Goal: Transaction & Acquisition: Purchase product/service

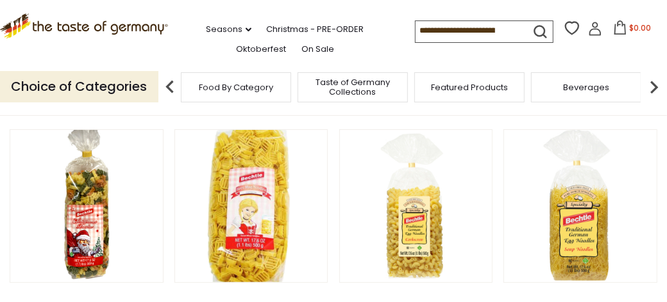
scroll to position [110, 0]
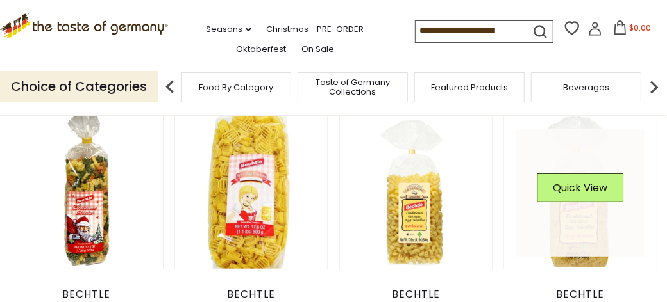
click at [581, 220] on link at bounding box center [580, 193] width 128 height 128
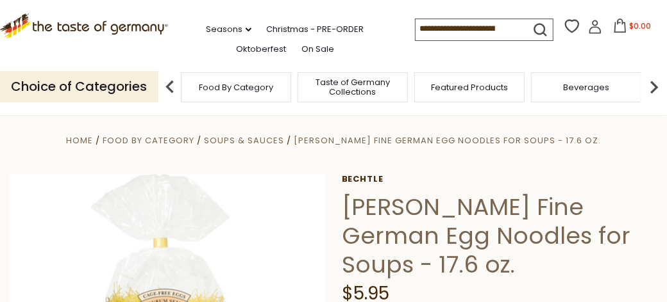
scroll to position [1, 0]
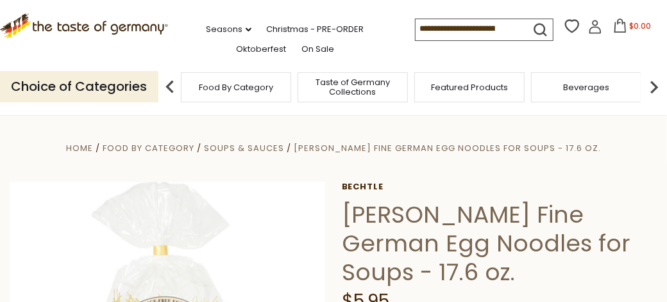
click at [654, 83] on img at bounding box center [654, 87] width 26 height 26
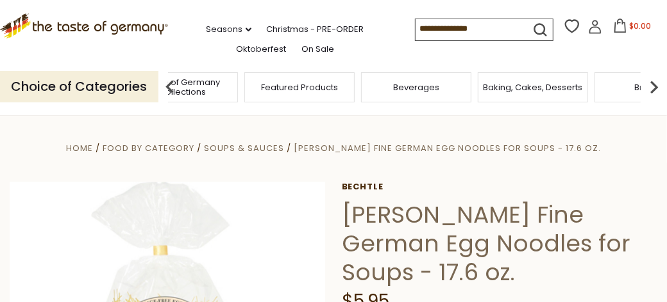
click at [654, 83] on img at bounding box center [654, 87] width 26 height 26
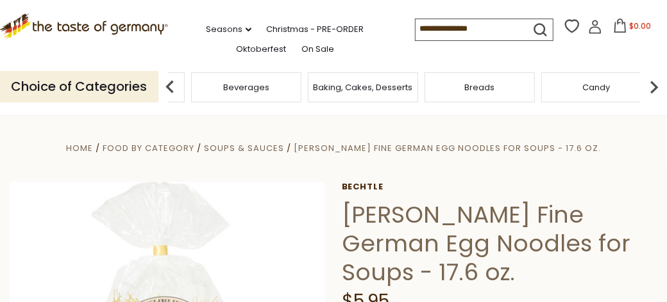
click at [654, 83] on img at bounding box center [654, 87] width 26 height 26
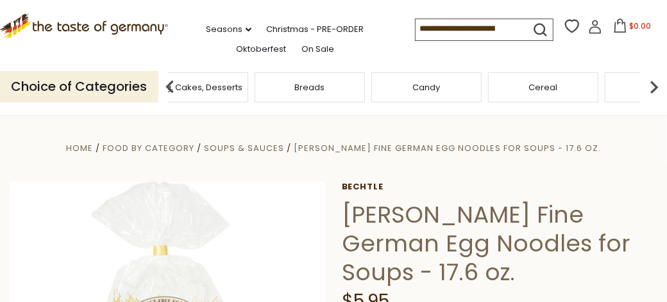
click at [654, 83] on img at bounding box center [654, 87] width 26 height 26
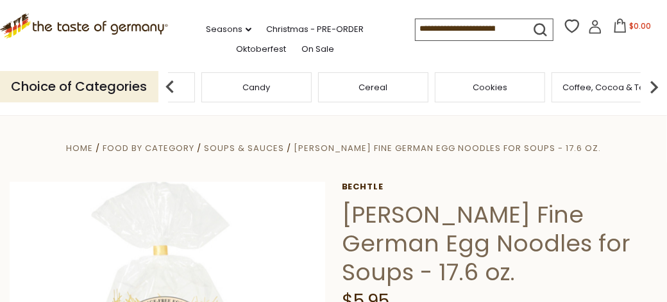
click at [654, 83] on img at bounding box center [654, 87] width 26 height 26
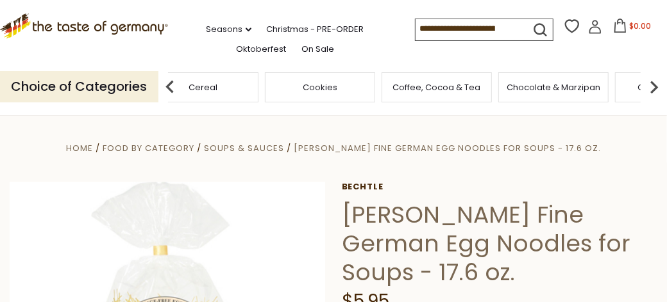
click at [654, 83] on img at bounding box center [654, 87] width 26 height 26
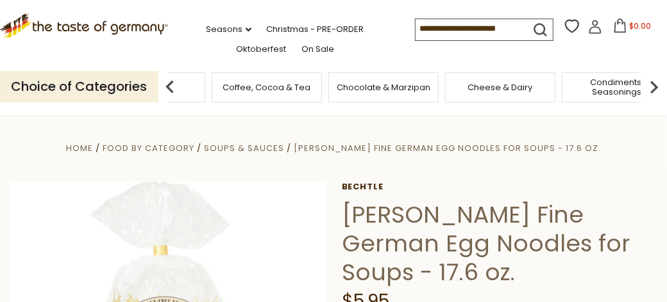
click at [653, 83] on img at bounding box center [654, 87] width 26 height 26
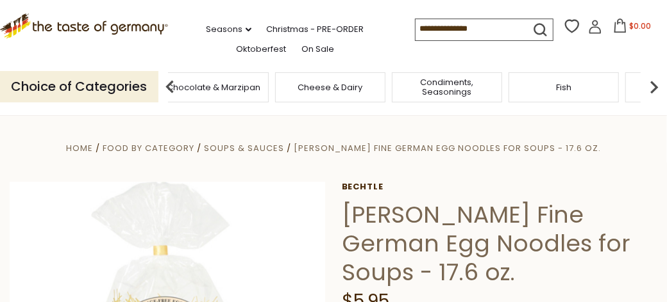
click at [654, 81] on img at bounding box center [654, 87] width 26 height 26
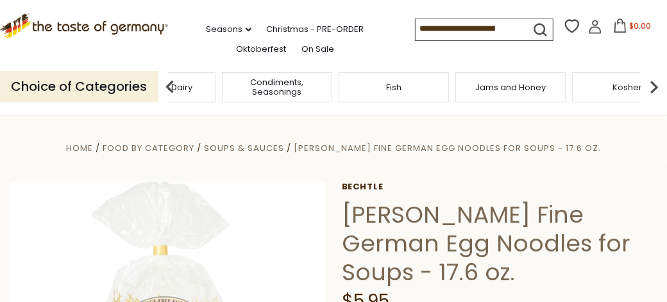
click at [654, 81] on img at bounding box center [654, 87] width 26 height 26
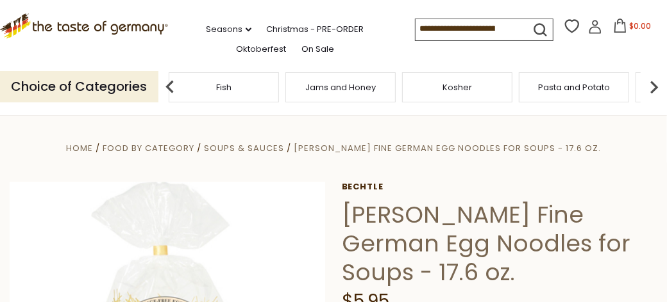
click at [654, 79] on img at bounding box center [654, 87] width 26 height 26
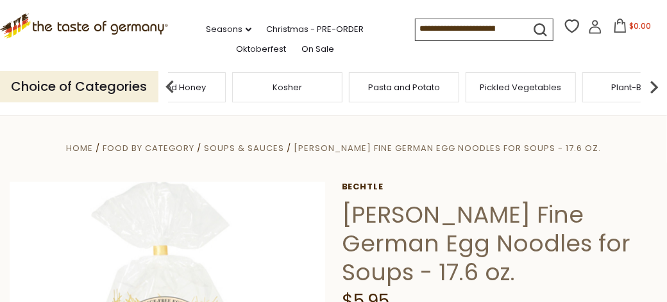
click at [654, 79] on img at bounding box center [654, 87] width 26 height 26
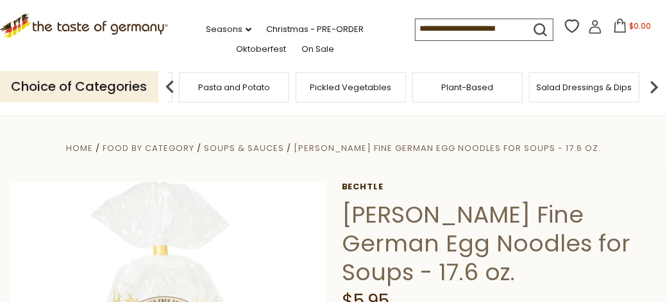
click at [654, 79] on img at bounding box center [654, 87] width 26 height 26
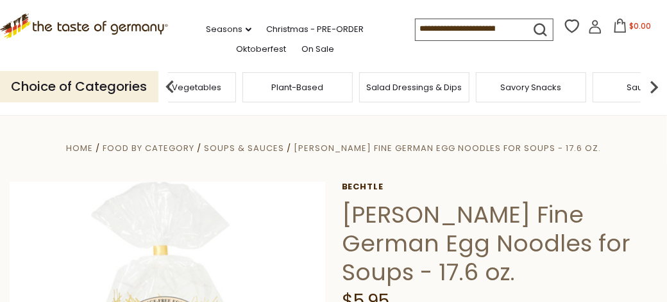
click at [654, 79] on img at bounding box center [654, 87] width 26 height 26
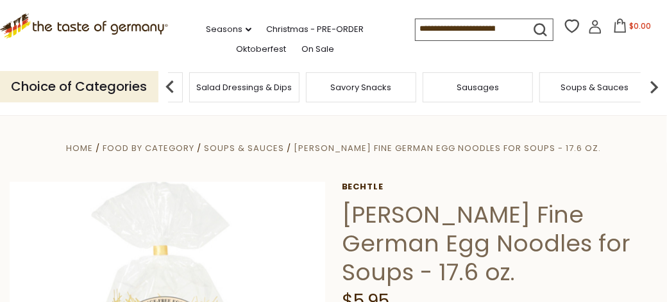
click at [654, 79] on img at bounding box center [654, 87] width 26 height 26
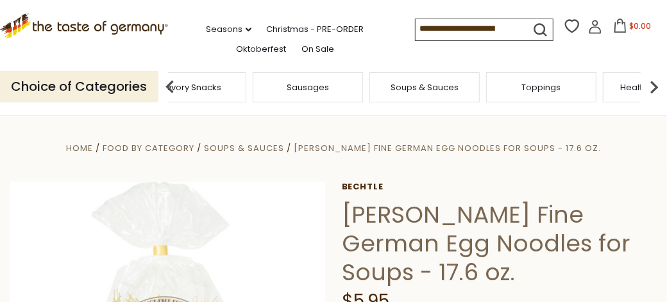
click at [654, 79] on img at bounding box center [654, 87] width 26 height 26
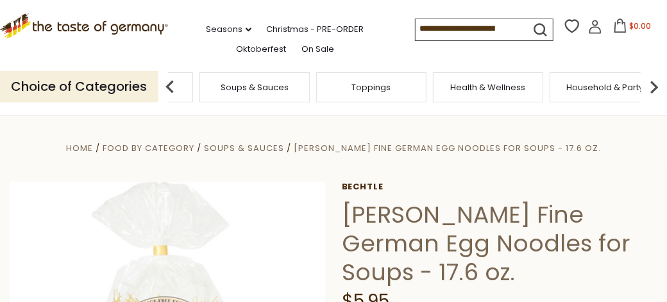
click at [654, 79] on img at bounding box center [654, 87] width 26 height 26
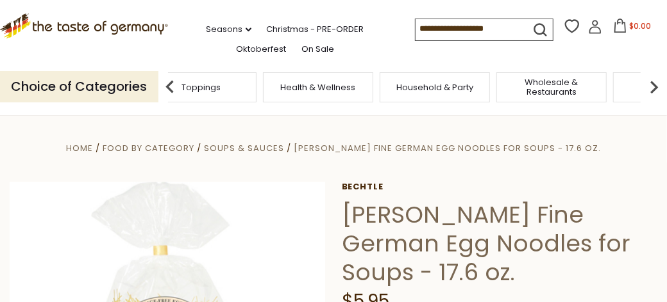
click at [654, 79] on img at bounding box center [654, 87] width 26 height 26
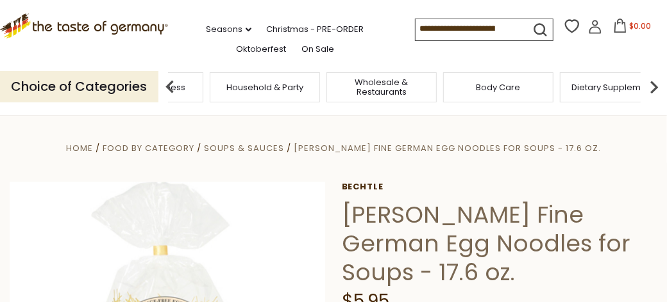
click at [654, 79] on img at bounding box center [654, 87] width 26 height 26
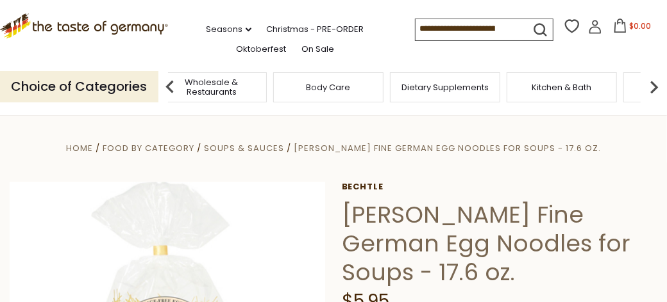
click at [654, 79] on img at bounding box center [654, 87] width 26 height 26
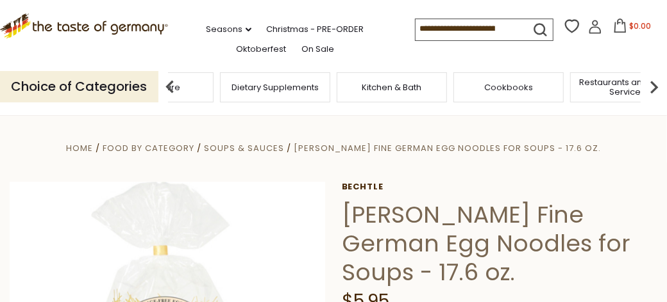
click at [654, 79] on img at bounding box center [654, 87] width 26 height 26
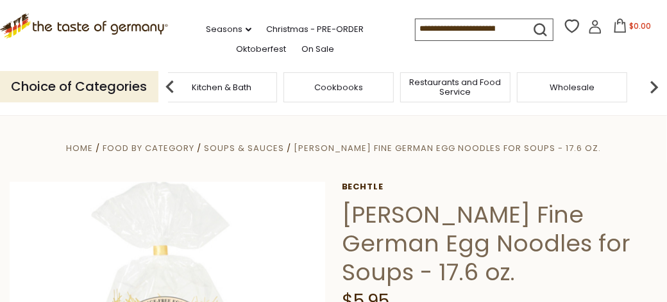
click at [654, 79] on img at bounding box center [654, 87] width 26 height 26
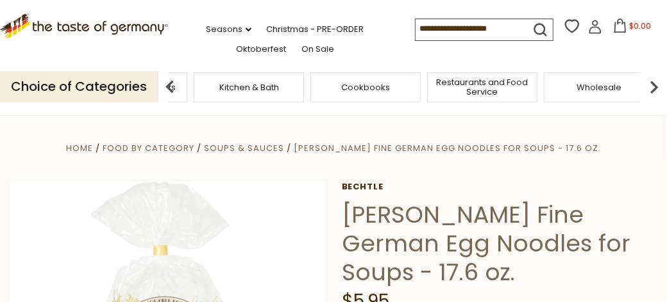
click at [654, 79] on img at bounding box center [654, 87] width 26 height 26
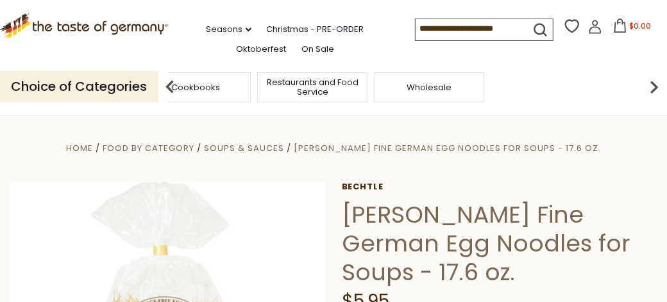
click at [654, 79] on img at bounding box center [654, 87] width 26 height 26
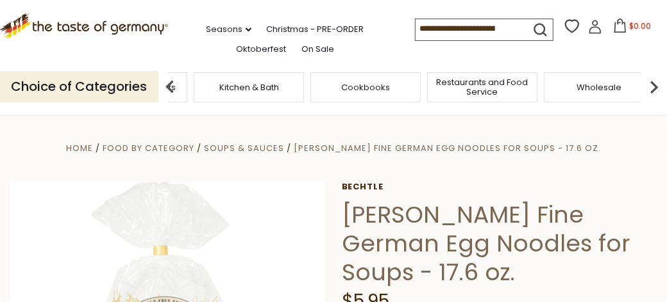
click at [651, 83] on img at bounding box center [654, 87] width 26 height 26
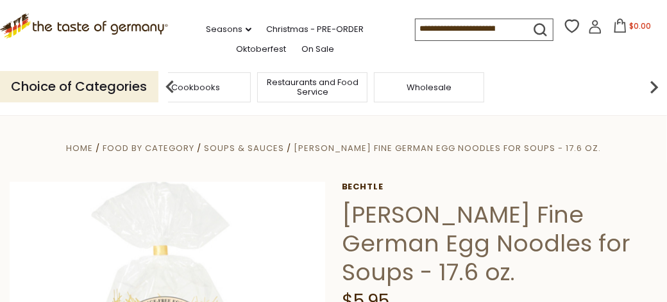
click at [647, 85] on img at bounding box center [654, 87] width 26 height 26
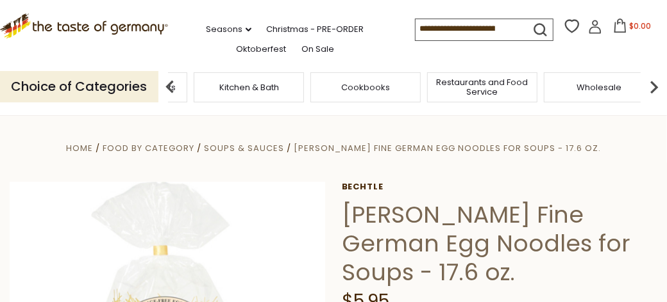
click at [172, 85] on img at bounding box center [170, 87] width 26 height 26
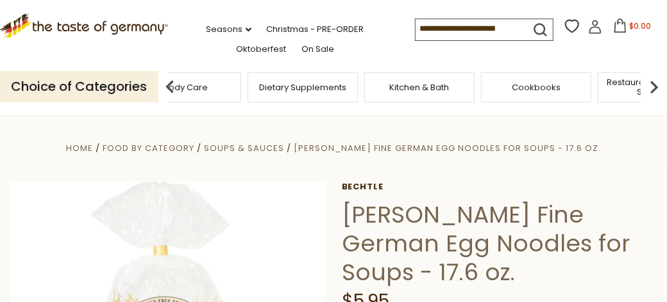
click at [172, 85] on img at bounding box center [170, 87] width 26 height 26
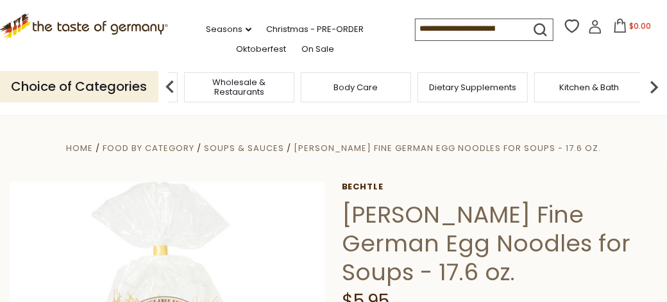
click at [172, 85] on img at bounding box center [170, 87] width 26 height 26
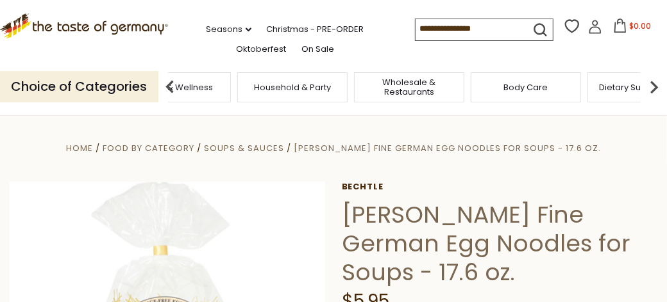
click at [172, 85] on img at bounding box center [170, 87] width 26 height 26
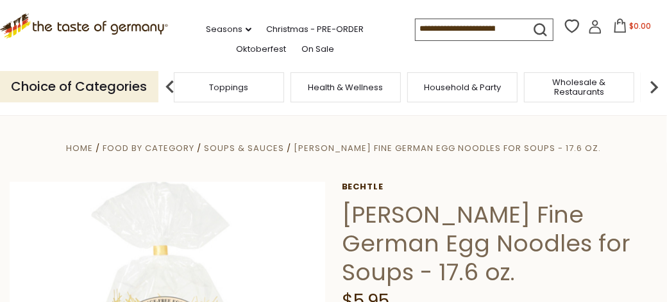
click at [172, 85] on img at bounding box center [170, 87] width 26 height 26
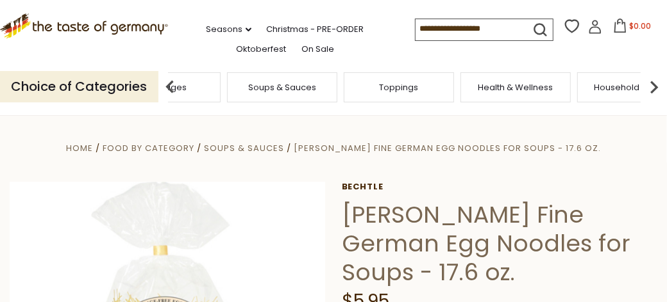
click at [172, 81] on img at bounding box center [170, 87] width 26 height 26
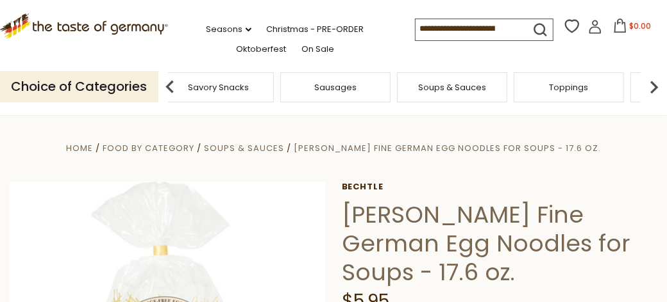
click at [173, 76] on img at bounding box center [170, 87] width 26 height 26
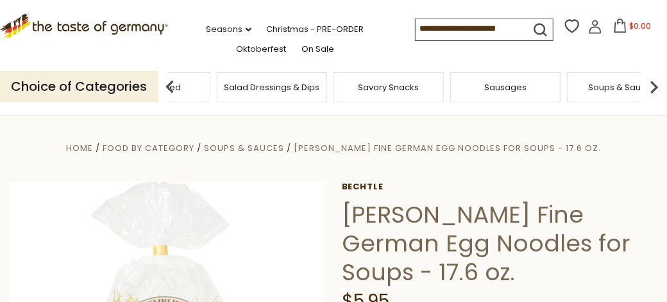
click at [168, 85] on img at bounding box center [170, 87] width 26 height 26
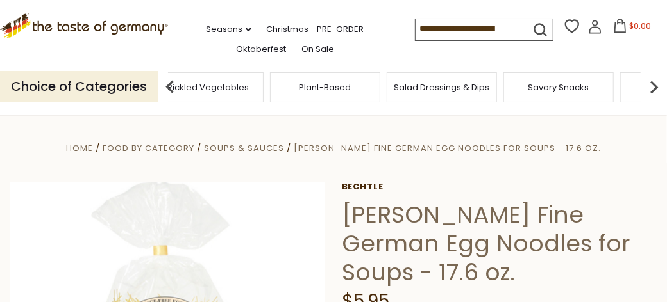
click at [164, 77] on img at bounding box center [170, 87] width 26 height 26
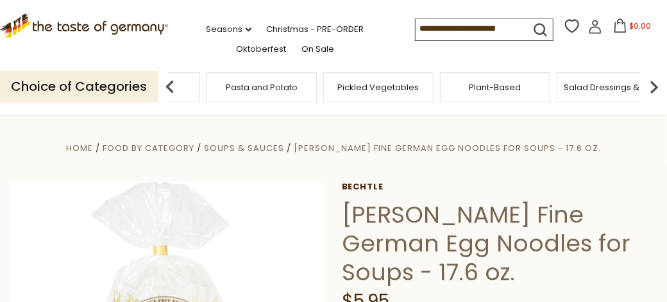
click at [170, 79] on img at bounding box center [170, 87] width 26 height 26
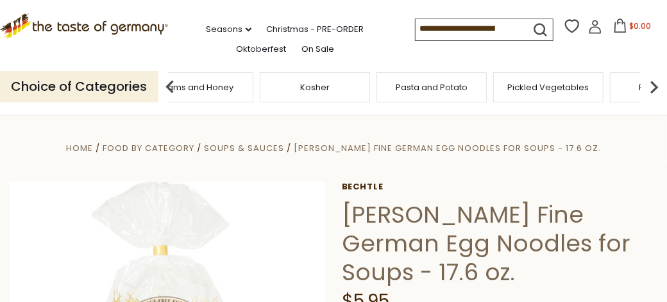
click at [171, 76] on img at bounding box center [170, 87] width 26 height 26
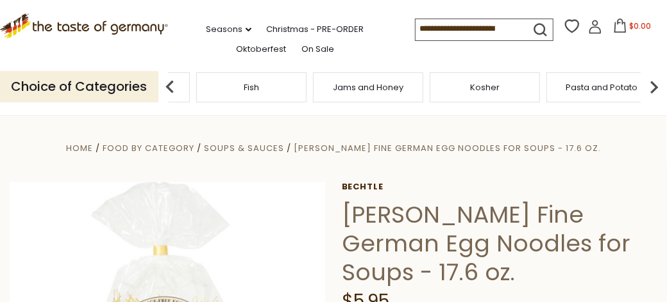
click at [170, 81] on img at bounding box center [170, 87] width 26 height 26
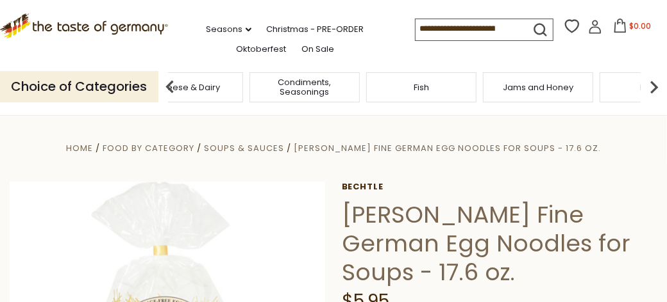
click at [167, 81] on img at bounding box center [170, 87] width 26 height 26
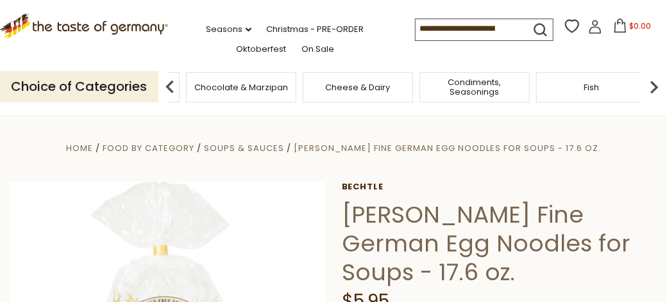
click at [166, 83] on img at bounding box center [170, 87] width 26 height 26
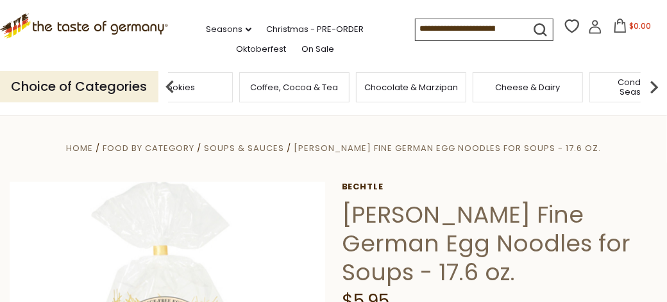
click at [168, 85] on img at bounding box center [170, 87] width 26 height 26
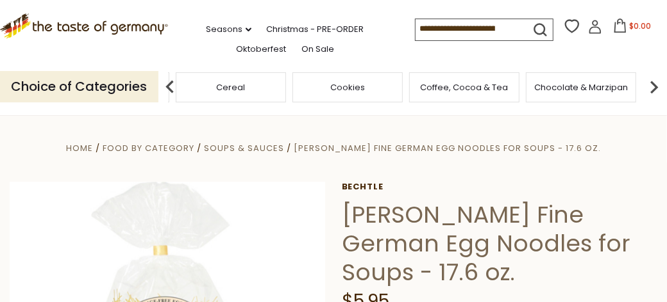
click at [178, 76] on img at bounding box center [170, 87] width 26 height 26
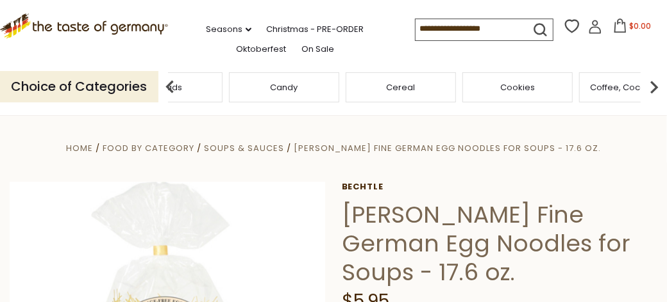
click at [182, 70] on div "Choice of Categories Food By Category Taste of Germany Collections Featured Pro…" at bounding box center [333, 86] width 667 height 57
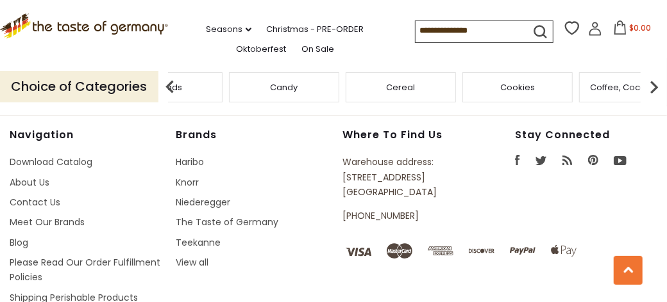
scroll to position [1770, 0]
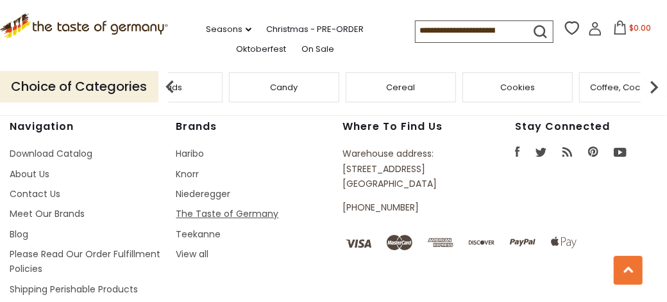
click at [205, 208] on link "The Taste of Germany" at bounding box center [227, 214] width 103 height 13
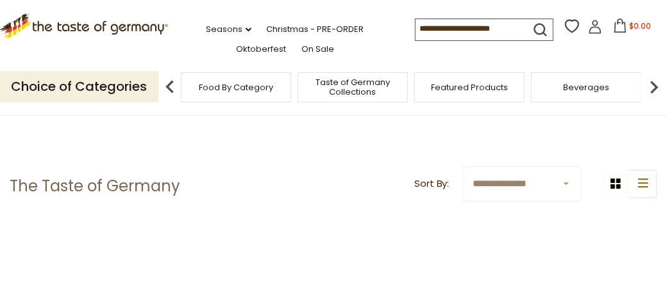
click at [205, 184] on header "**********" at bounding box center [333, 187] width 647 height 40
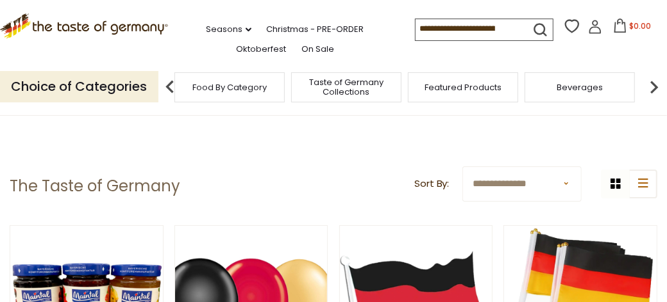
click at [251, 88] on span "Food By Category" at bounding box center [229, 88] width 74 height 10
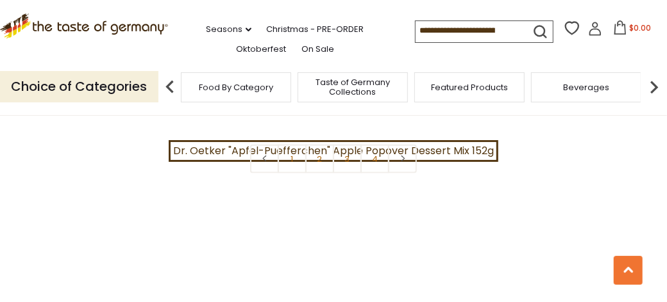
scroll to position [2821, 0]
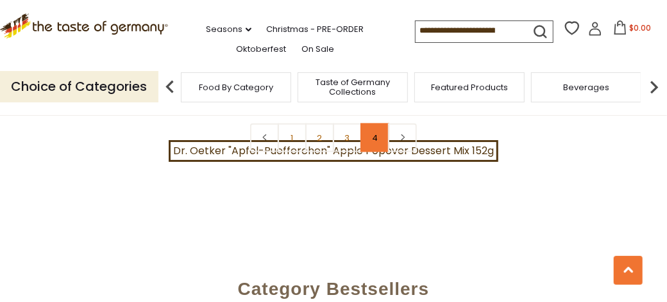
click at [373, 128] on link "4" at bounding box center [374, 138] width 29 height 29
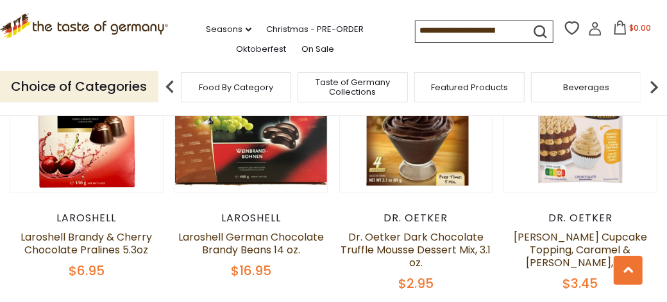
scroll to position [199, 0]
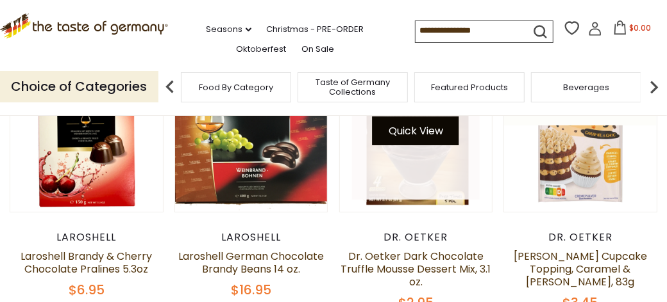
click at [373, 128] on button "Quick View" at bounding box center [415, 131] width 87 height 29
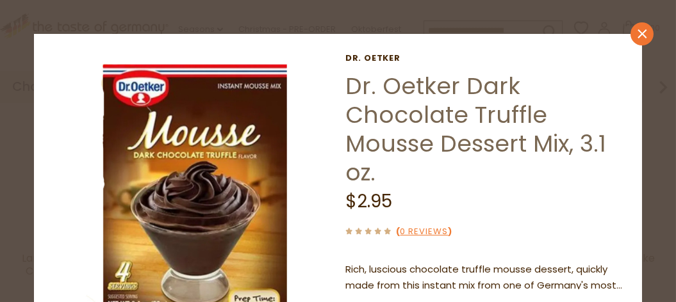
click at [638, 31] on icon at bounding box center [642, 33] width 9 height 9
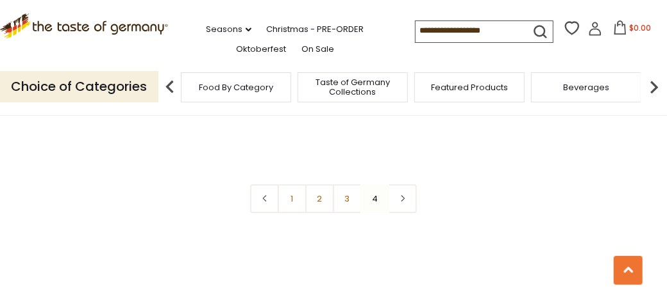
scroll to position [1844, 0]
click at [322, 192] on link "2" at bounding box center [319, 204] width 29 height 29
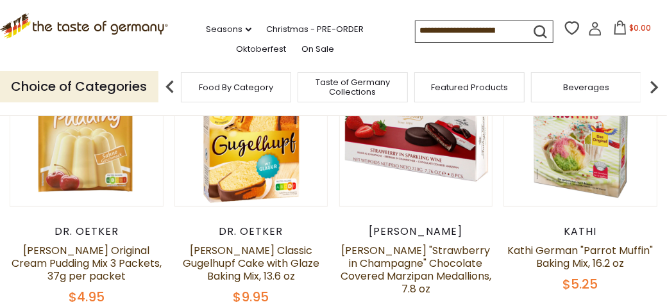
scroll to position [199, 0]
